Goal: Task Accomplishment & Management: Use online tool/utility

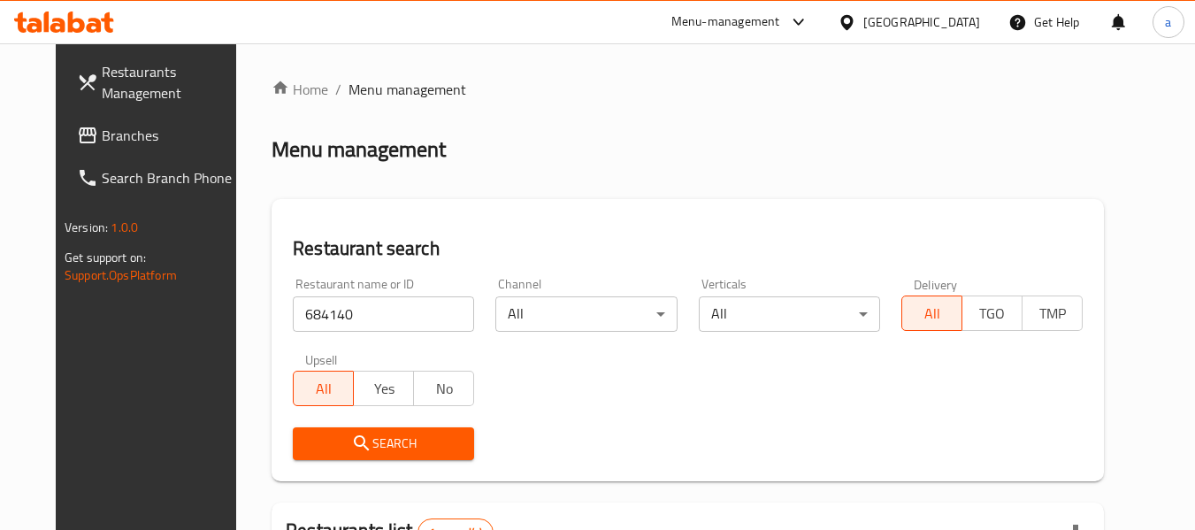
scroll to position [237, 0]
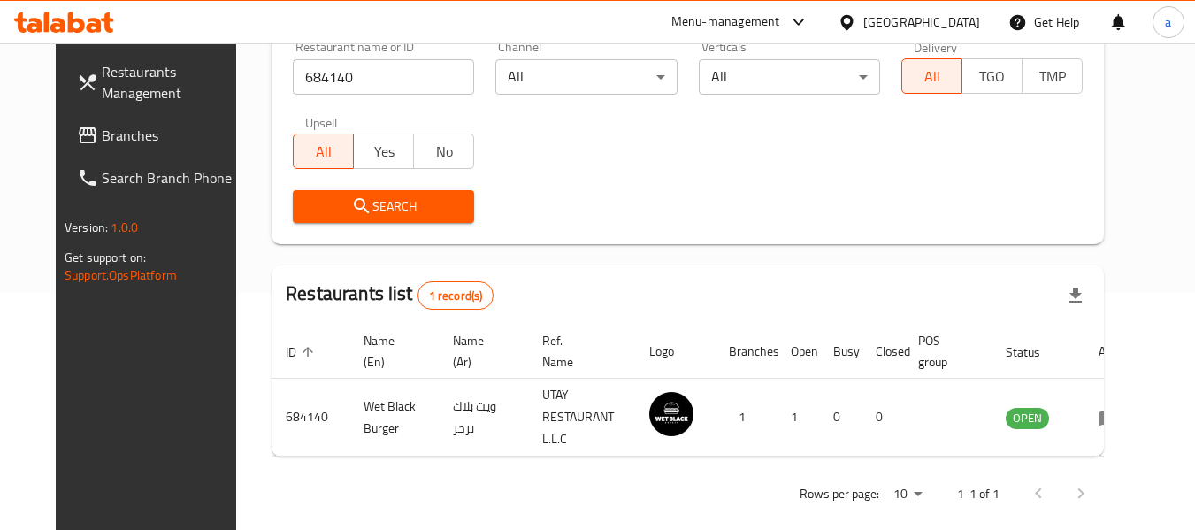
click at [63, 121] on link "Branches" at bounding box center [159, 135] width 193 height 42
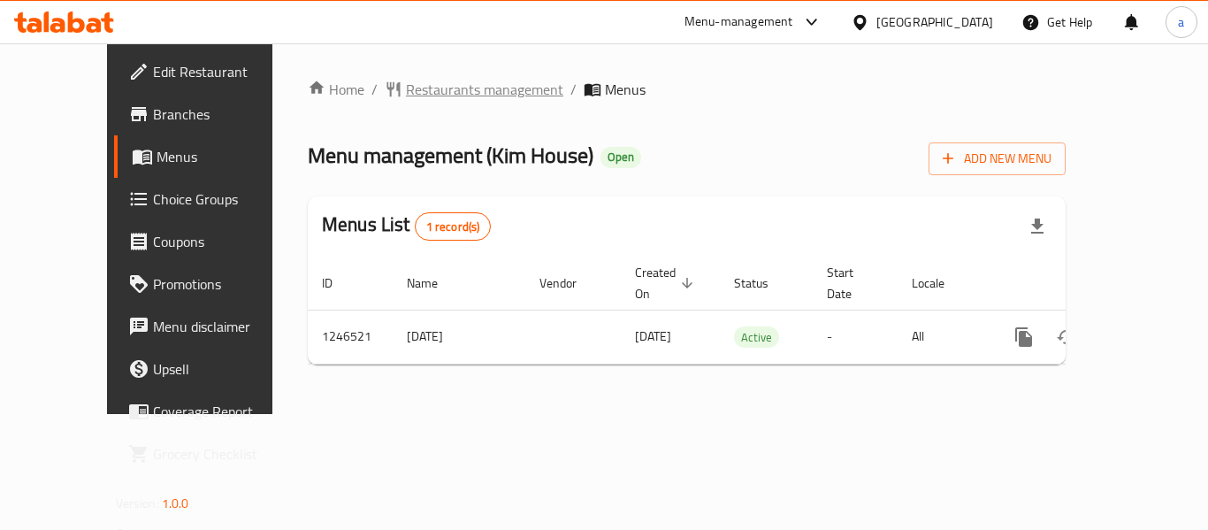
click at [412, 90] on span "Restaurants management" at bounding box center [484, 89] width 157 height 21
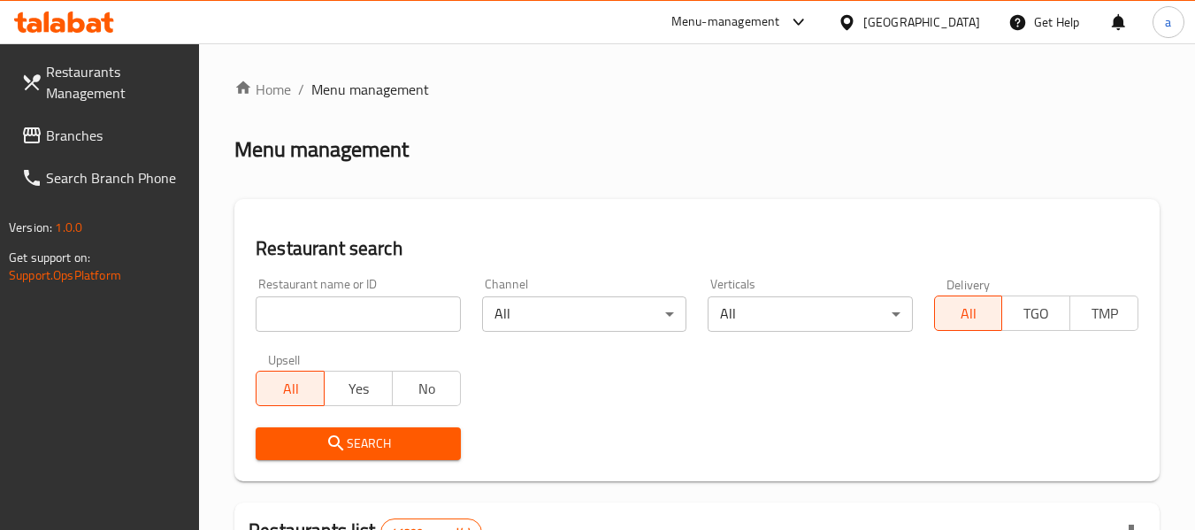
click at [378, 310] on input "search" at bounding box center [358, 313] width 204 height 35
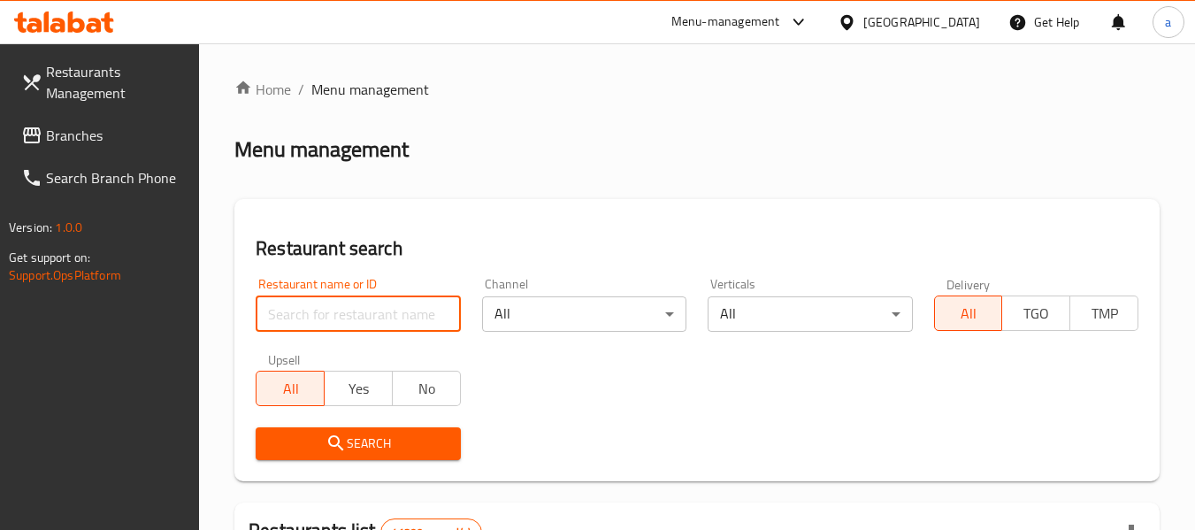
paste input "683020"
type input "683020"
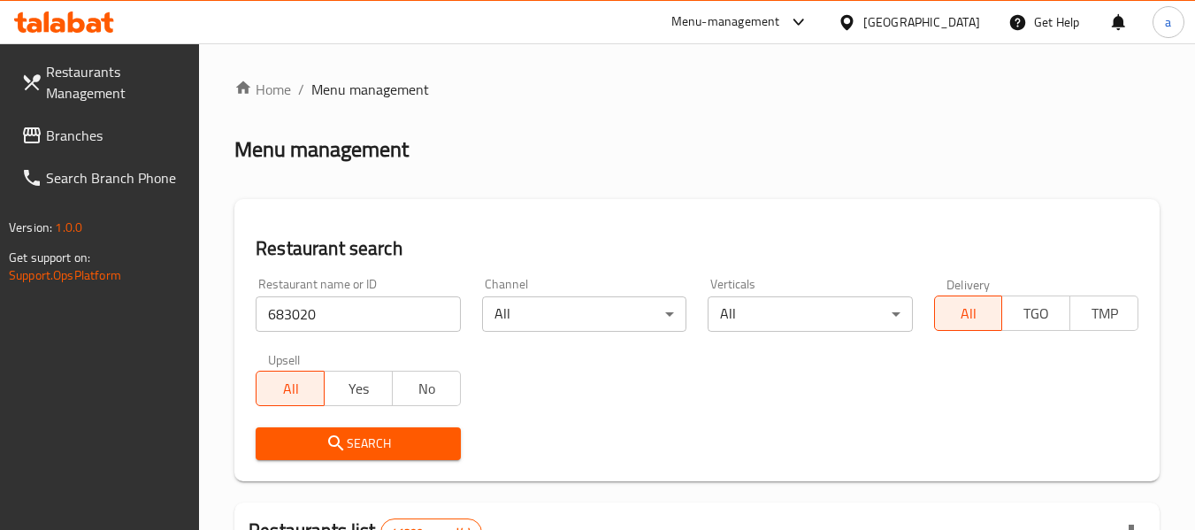
click at [410, 436] on span "Search" at bounding box center [358, 444] width 176 height 22
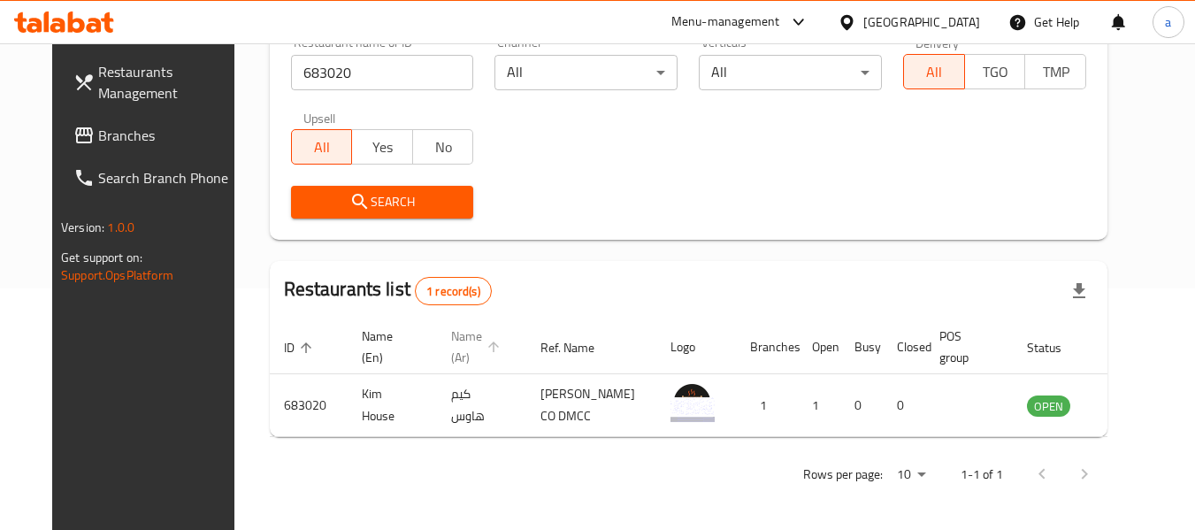
scroll to position [244, 0]
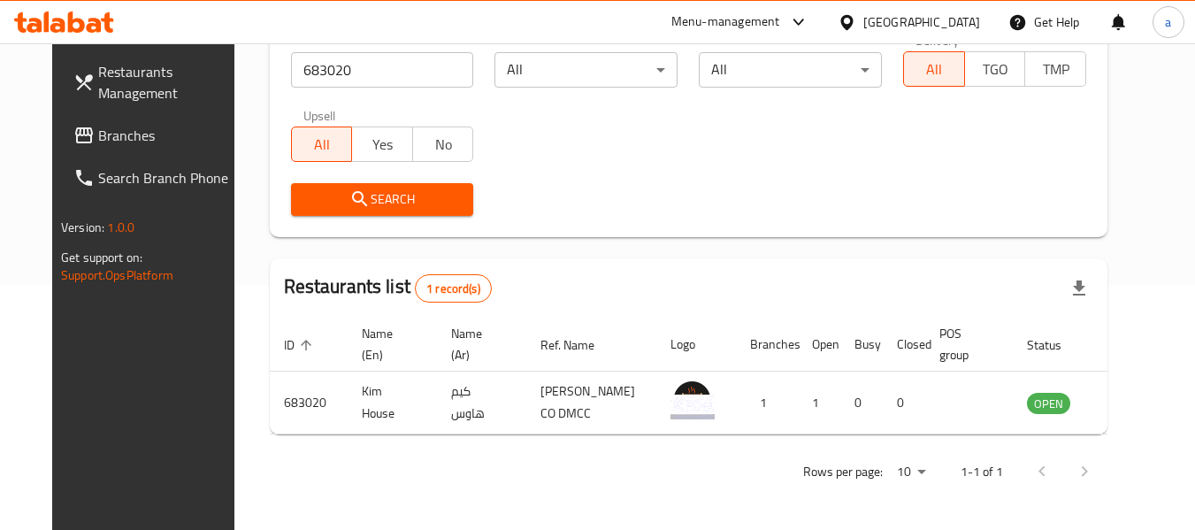
click at [904, 18] on div "[GEOGRAPHIC_DATA]" at bounding box center [921, 21] width 117 height 19
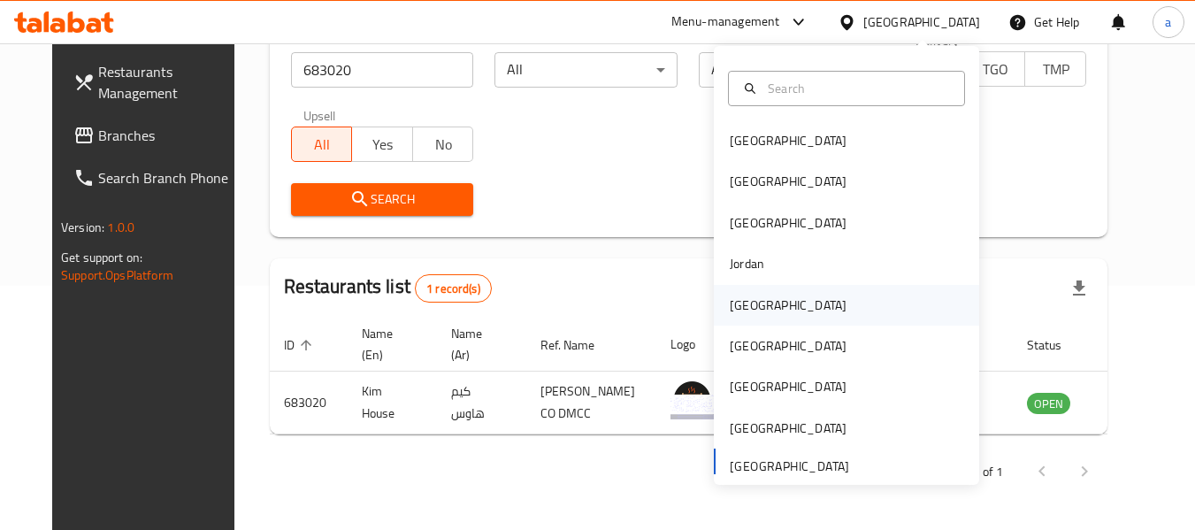
click at [747, 308] on div "Kuwait" at bounding box center [788, 304] width 117 height 19
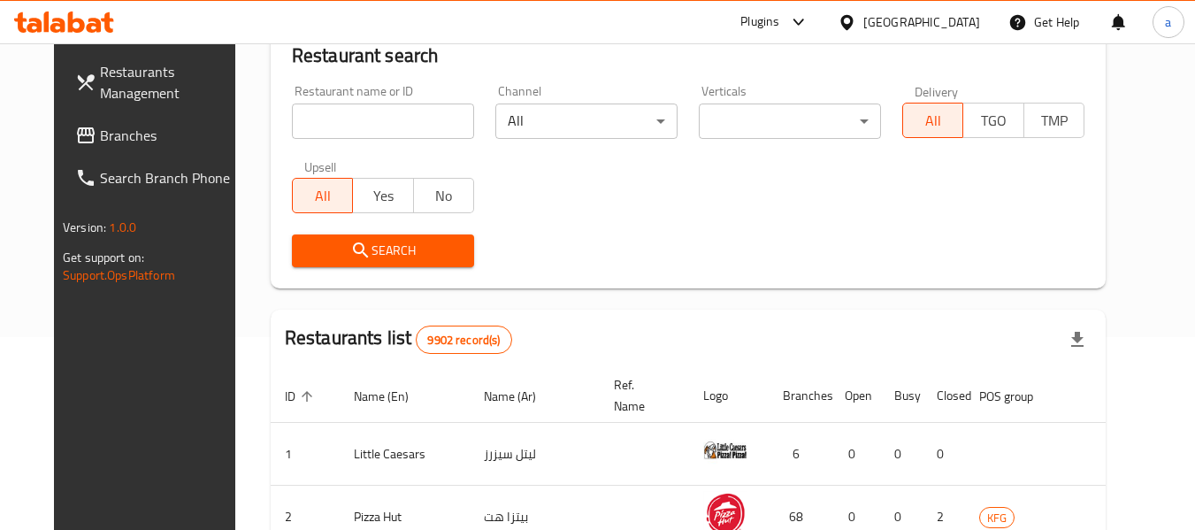
scroll to position [244, 0]
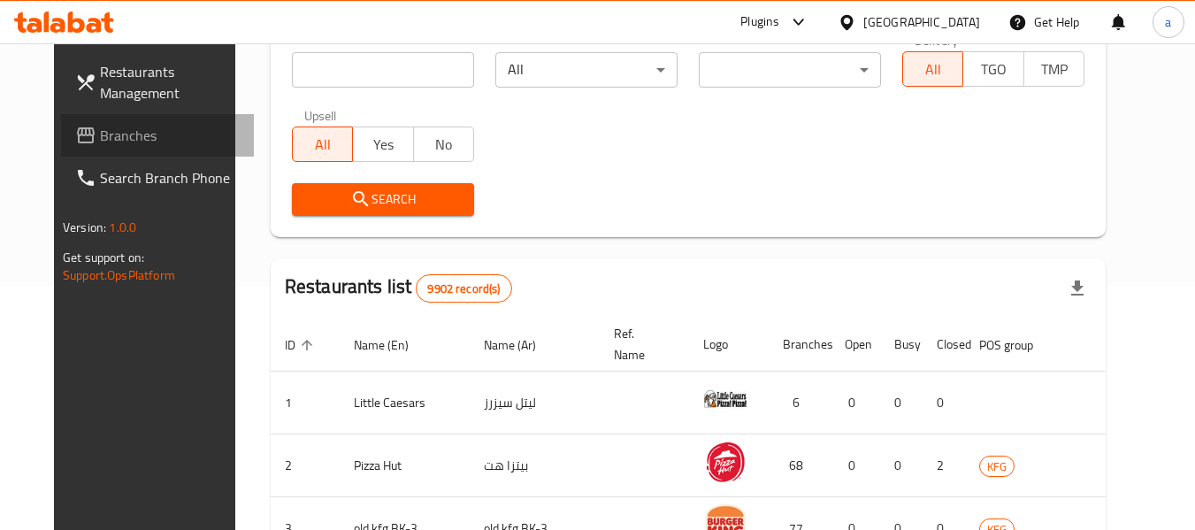
click at [100, 128] on span "Branches" at bounding box center [170, 135] width 140 height 21
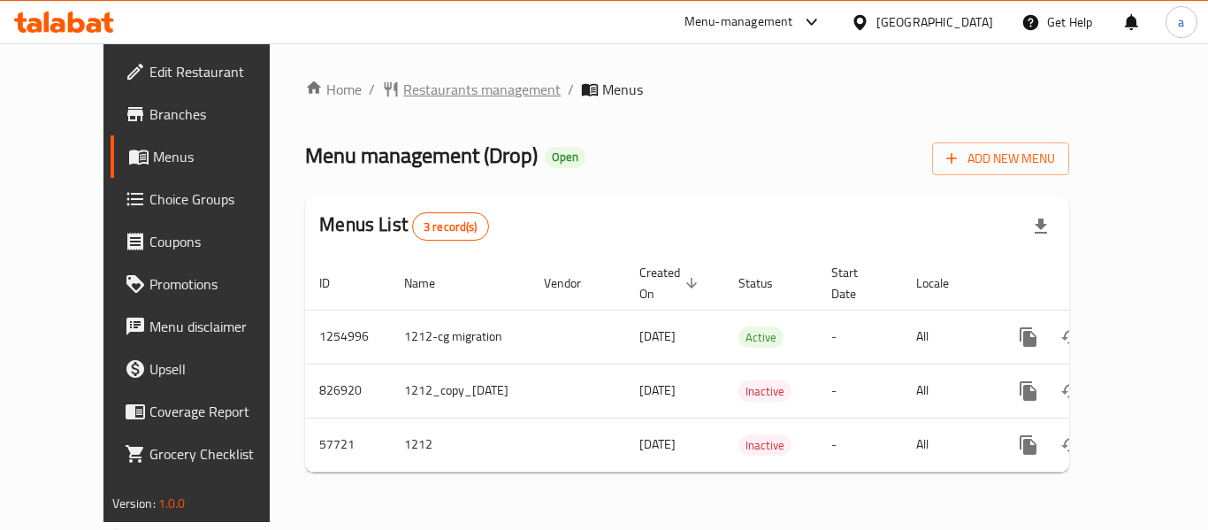
click at [414, 93] on span "Restaurants management" at bounding box center [481, 89] width 157 height 21
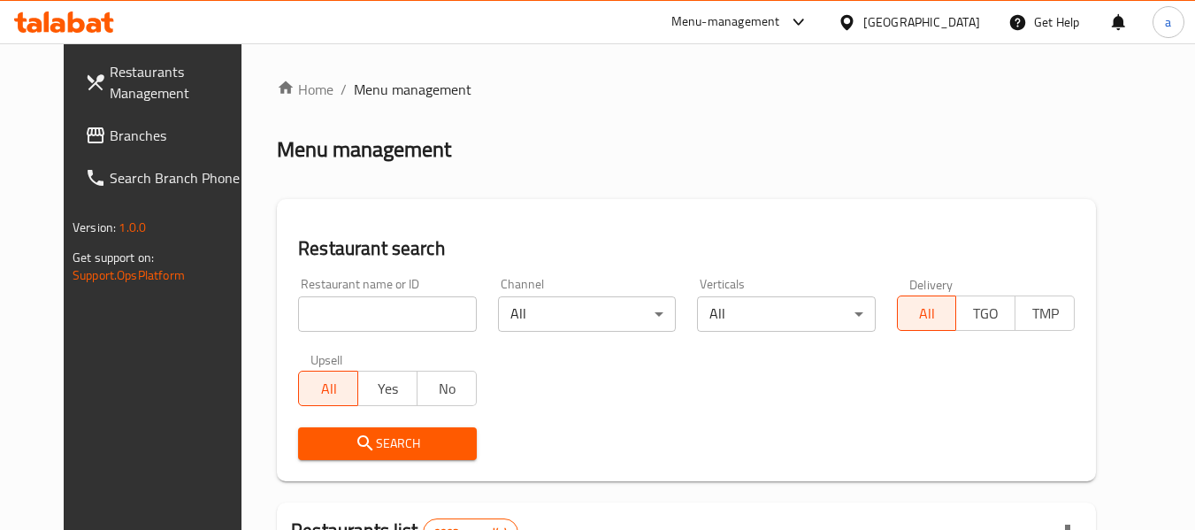
drag, startPoint x: 396, startPoint y: 307, endPoint x: 402, endPoint y: 328, distance: 21.9
click at [396, 307] on input "search" at bounding box center [387, 313] width 178 height 35
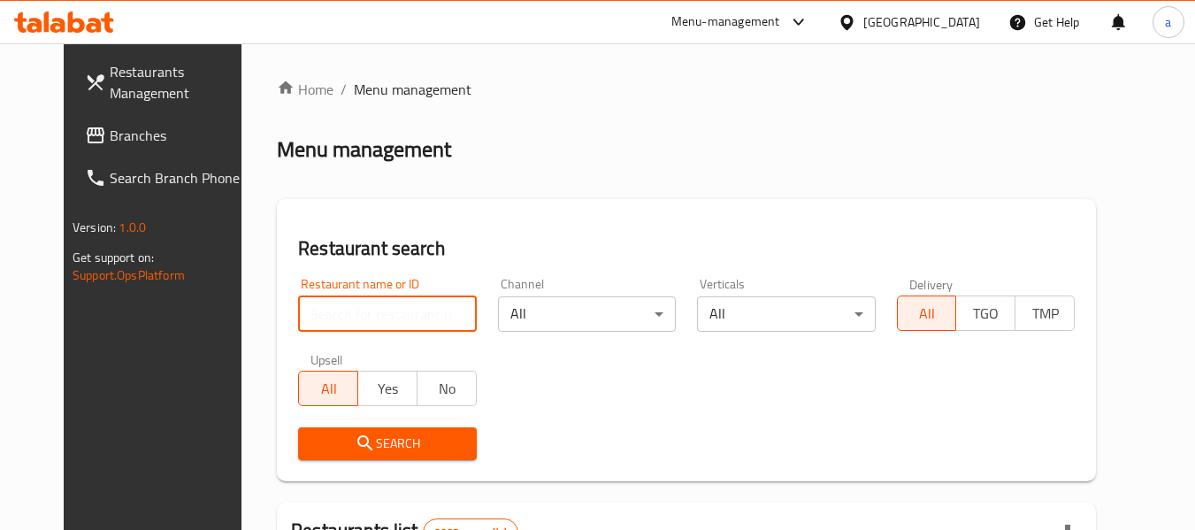
paste input "25435"
type input "25435"
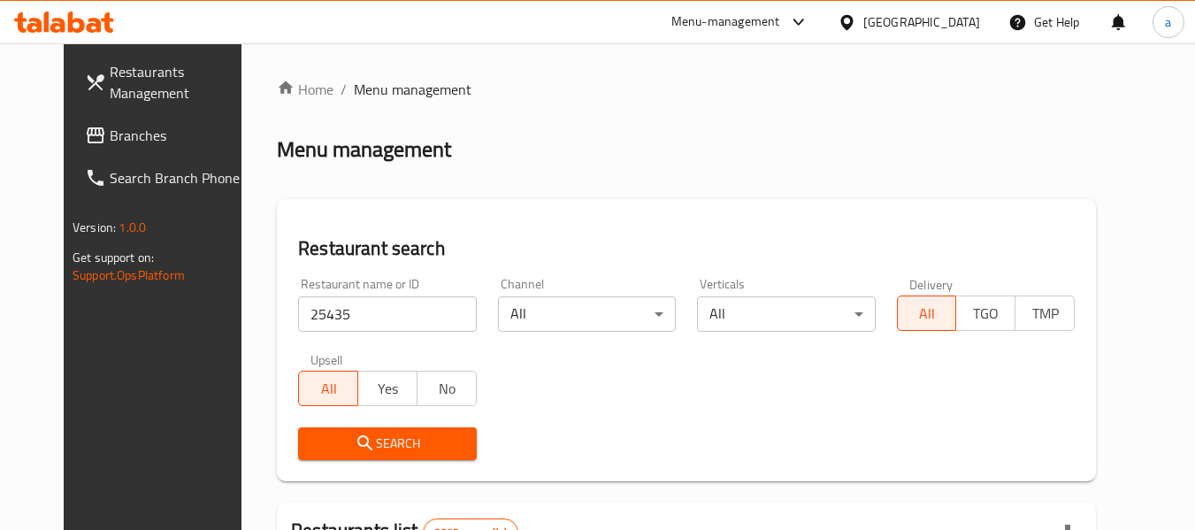
click at [405, 441] on span "Search" at bounding box center [387, 444] width 150 height 22
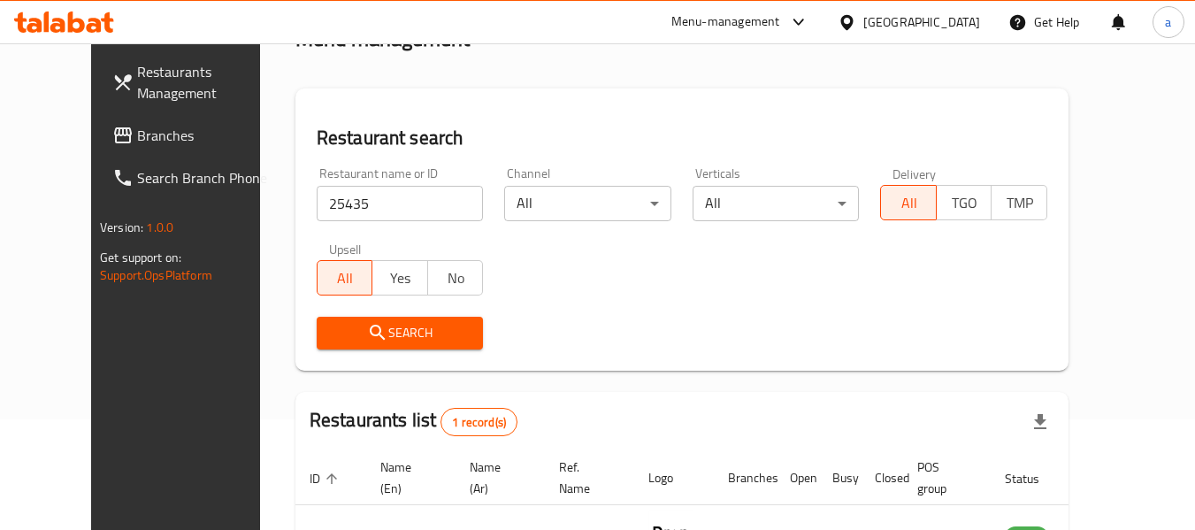
scroll to position [244, 0]
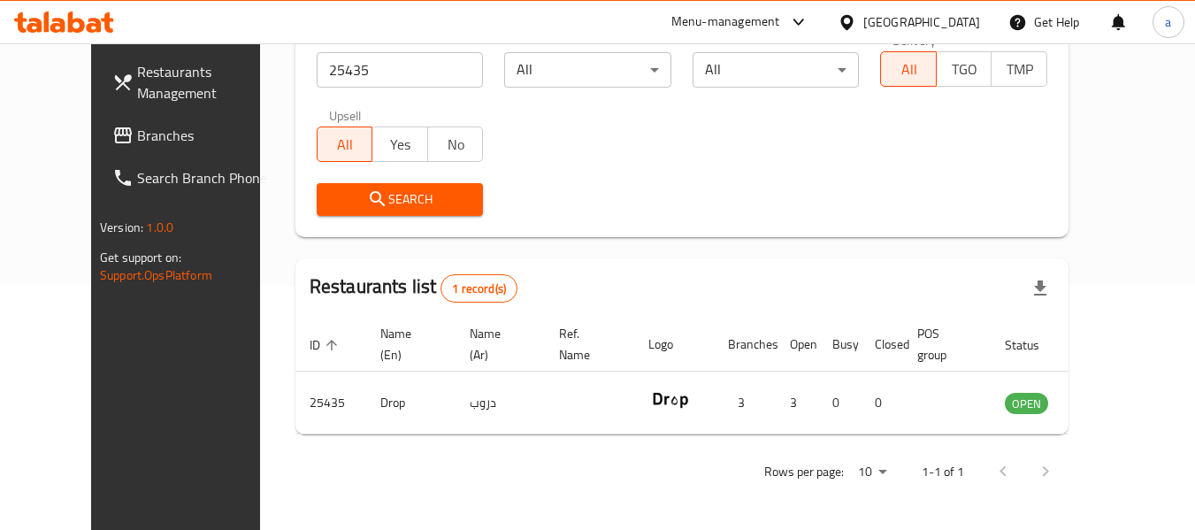
click at [863, 23] on div at bounding box center [851, 21] width 26 height 19
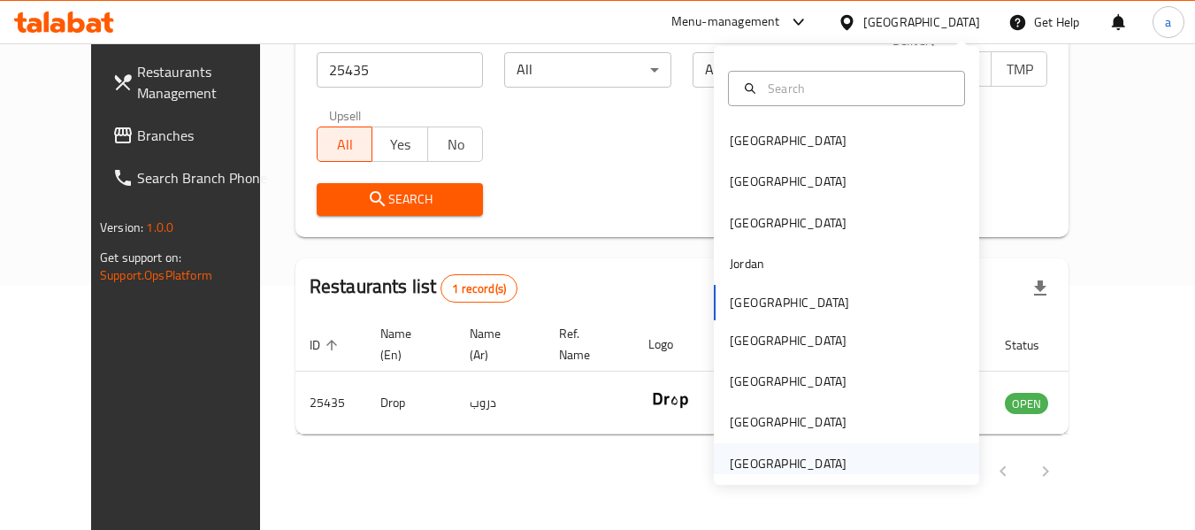
click at [739, 465] on div "[GEOGRAPHIC_DATA]" at bounding box center [788, 463] width 117 height 19
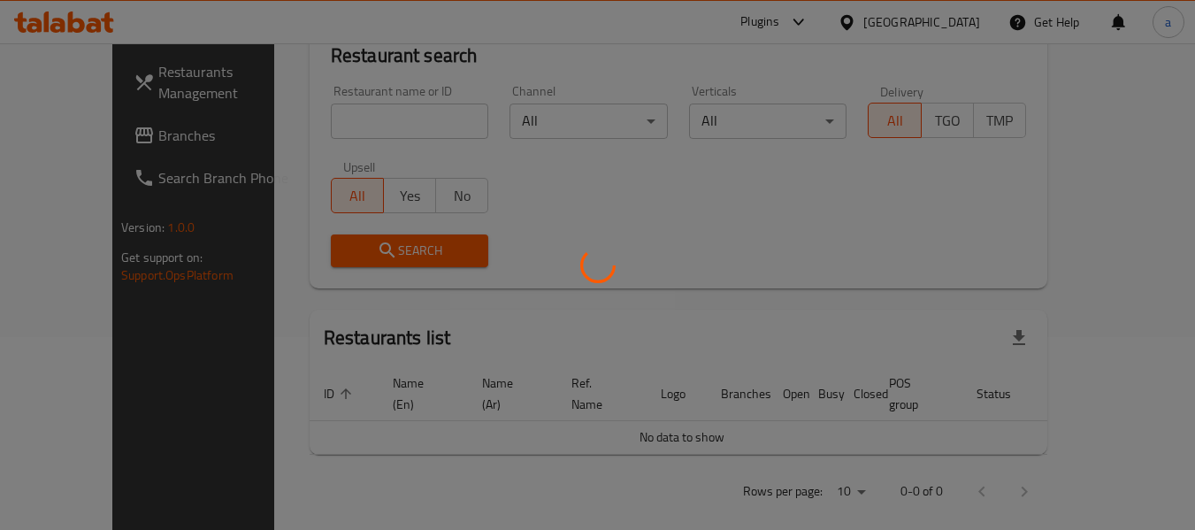
scroll to position [244, 0]
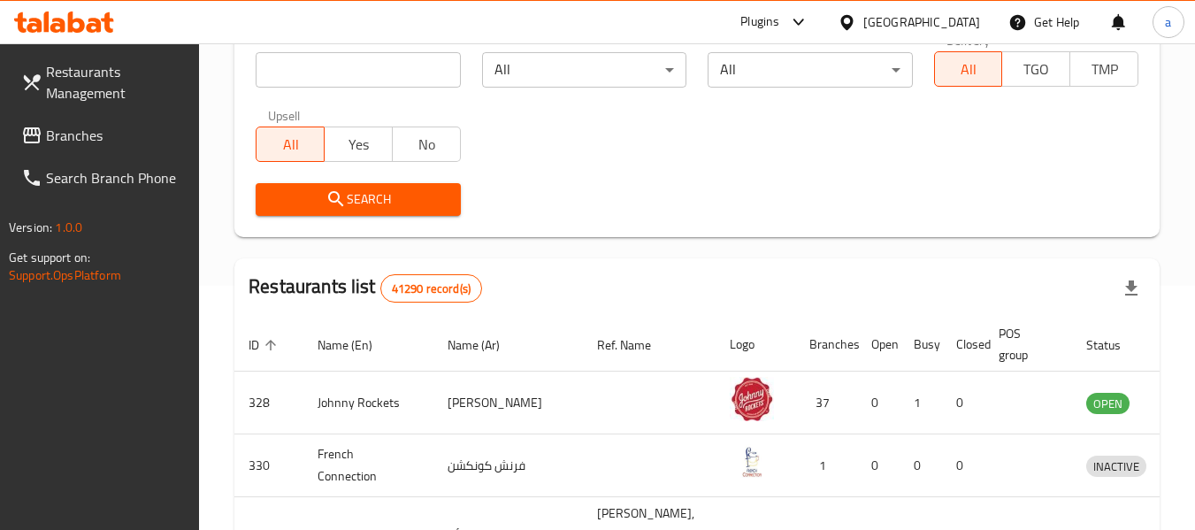
click at [96, 125] on span "Branches" at bounding box center [116, 135] width 140 height 21
